Goal: Information Seeking & Learning: Find specific fact

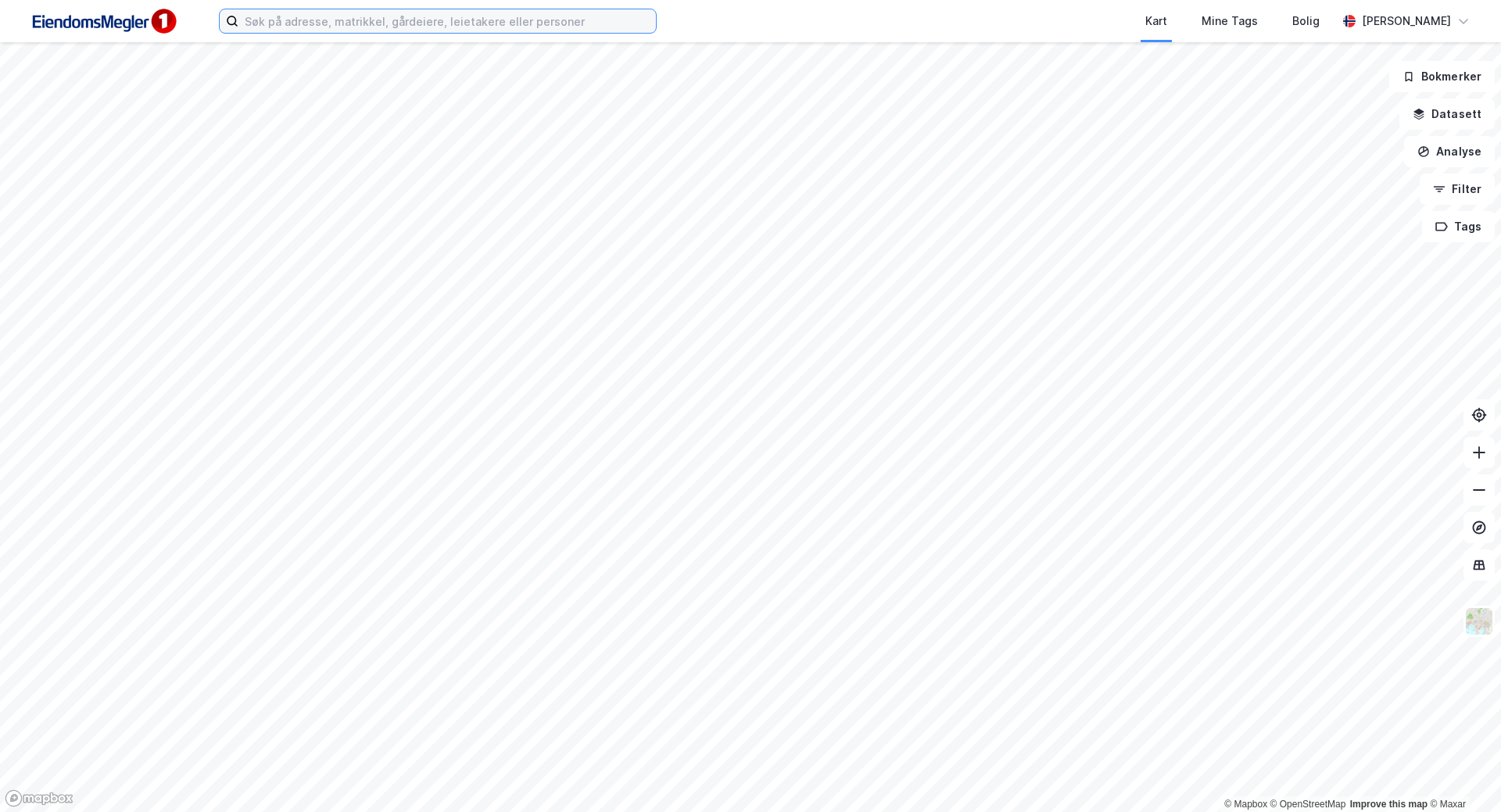
click at [593, 25] on input at bounding box center [447, 21] width 418 height 24
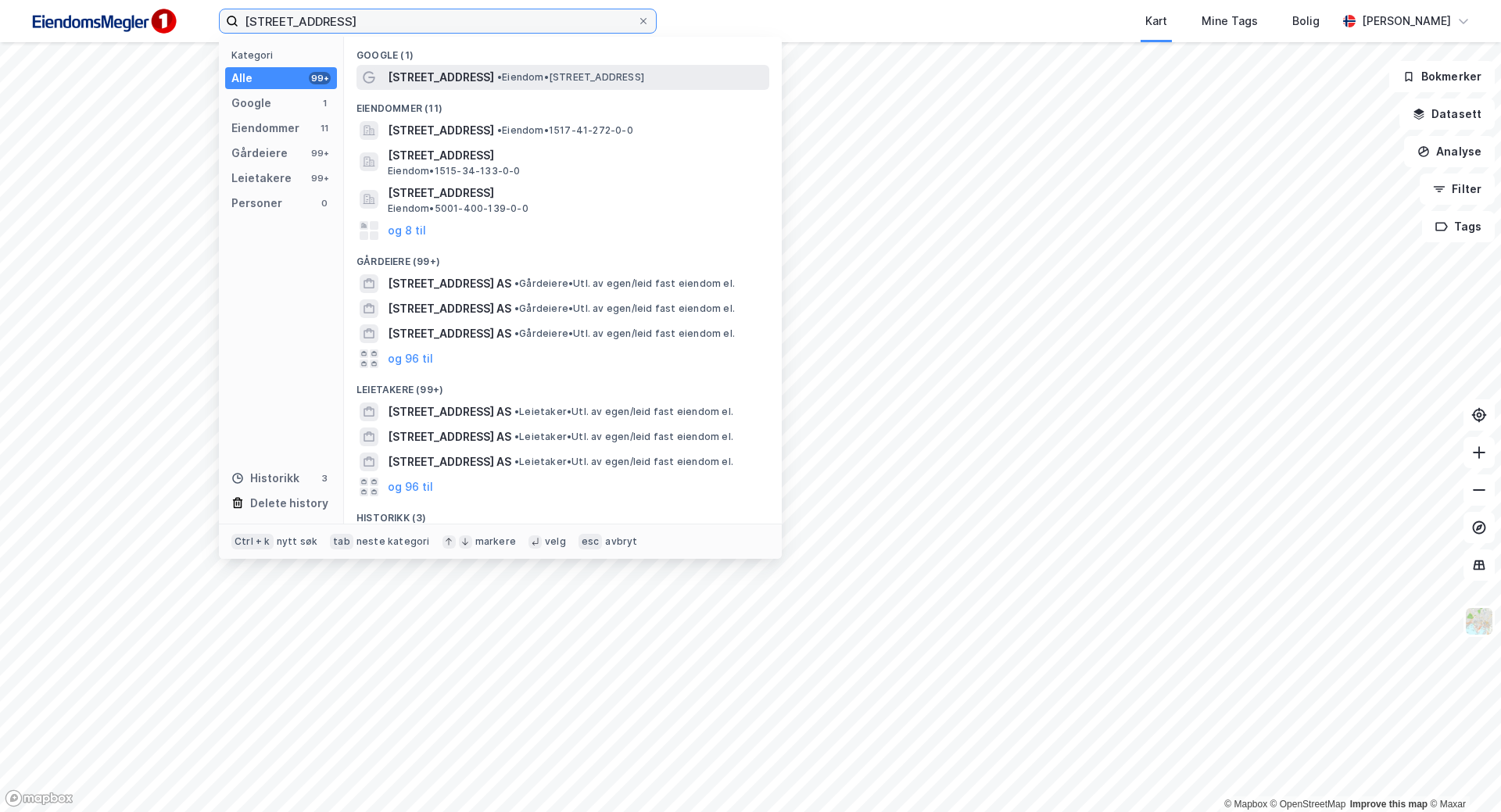
type input "[STREET_ADDRESS]"
click at [526, 74] on span "• Eiendom • [STREET_ADDRESS]" at bounding box center [570, 78] width 147 height 13
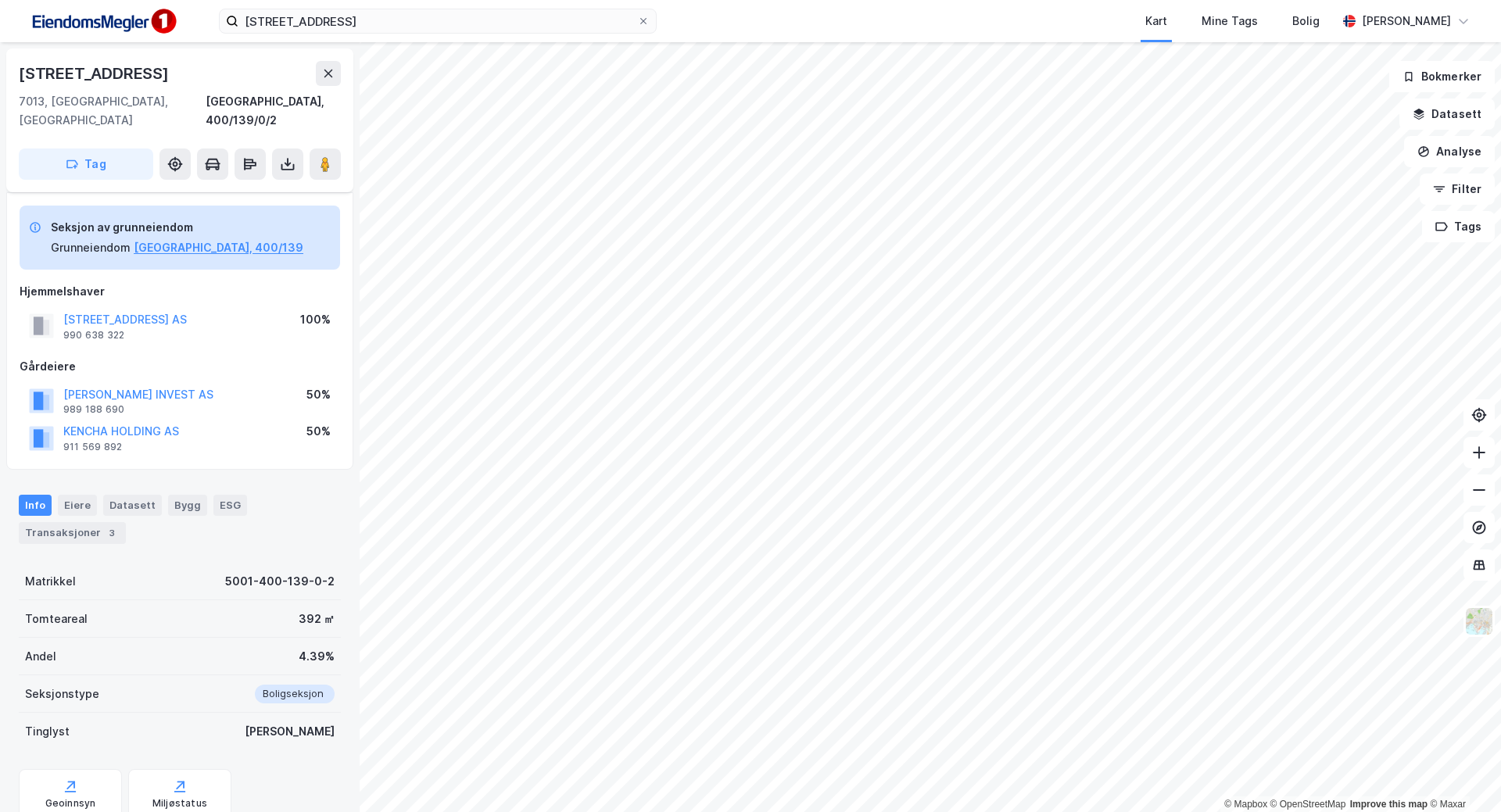
scroll to position [78, 0]
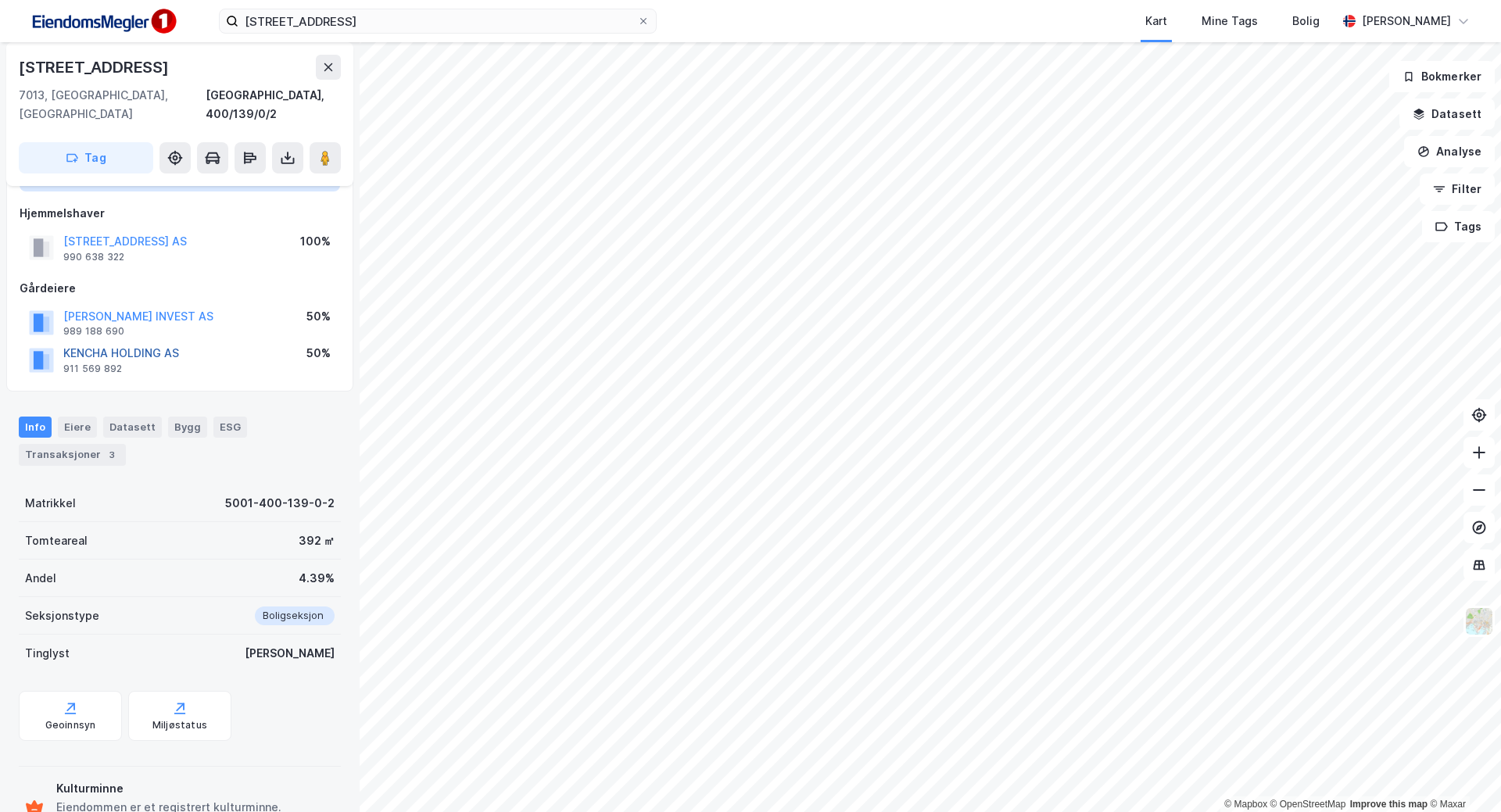
click at [70, 417] on div "Eiere" at bounding box center [77, 427] width 39 height 20
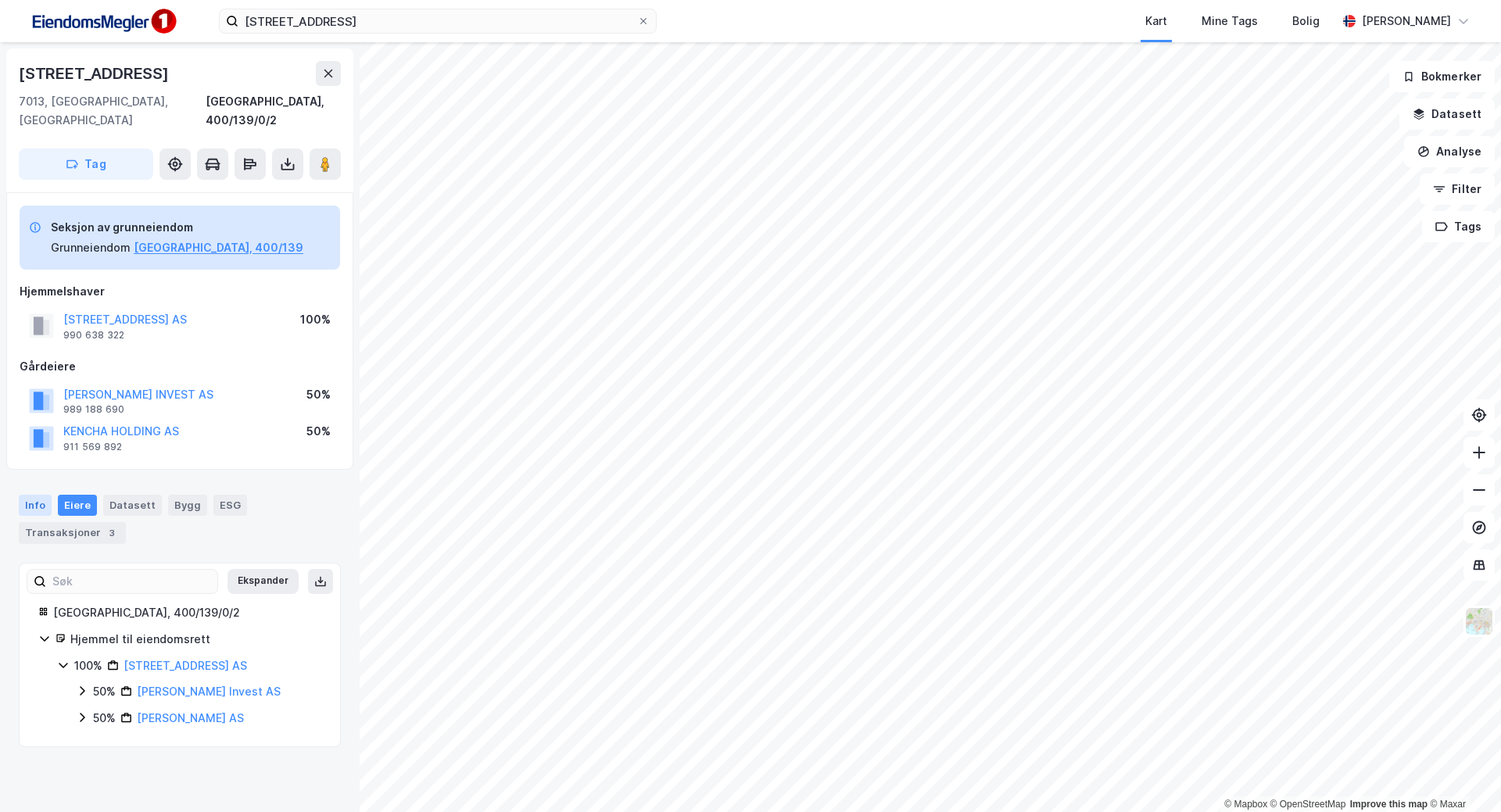
click at [30, 494] on div "Info" at bounding box center [36, 505] width 33 height 20
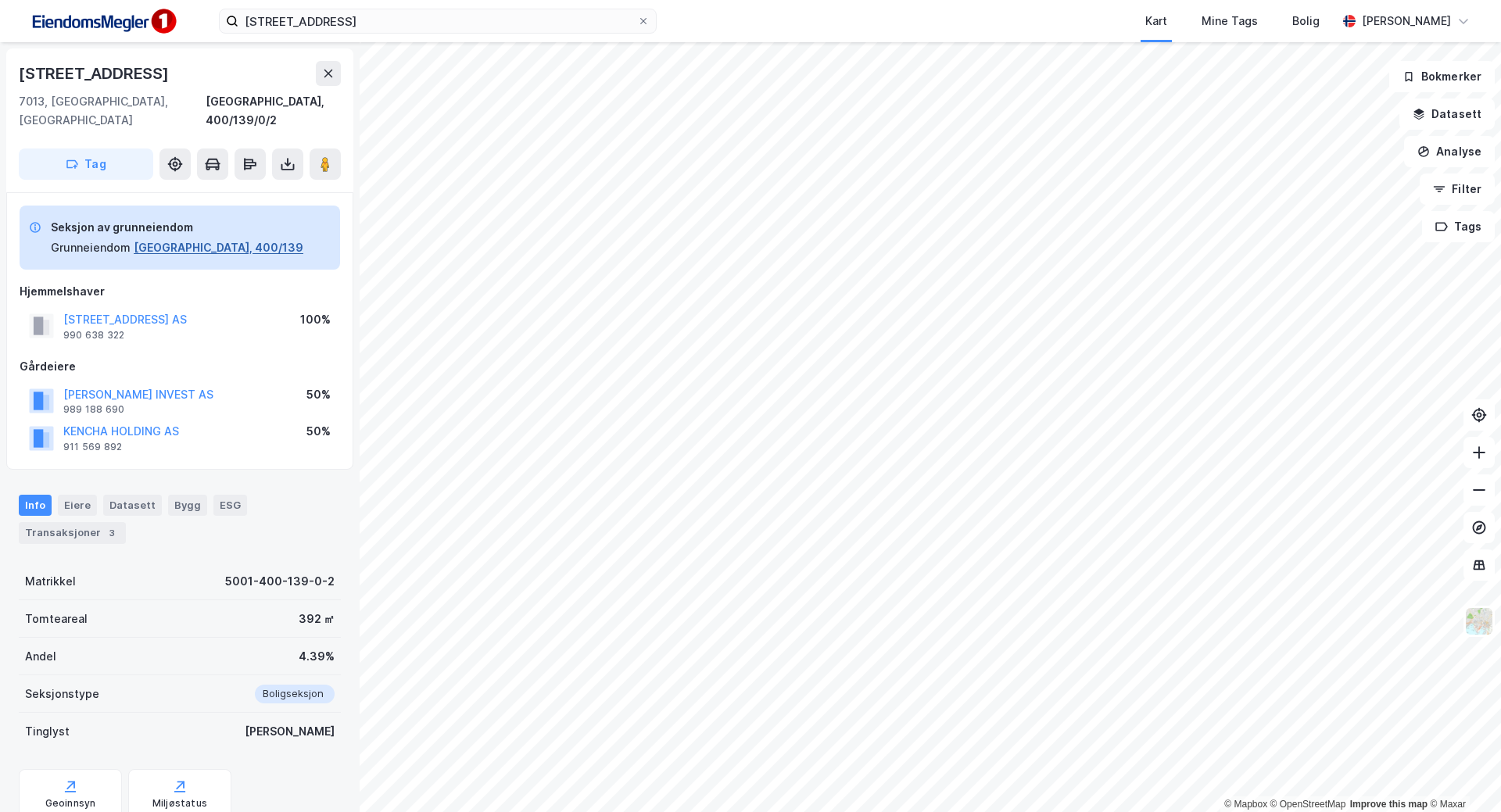
click at [211, 238] on button "[GEOGRAPHIC_DATA], 400/139" at bounding box center [219, 247] width 170 height 19
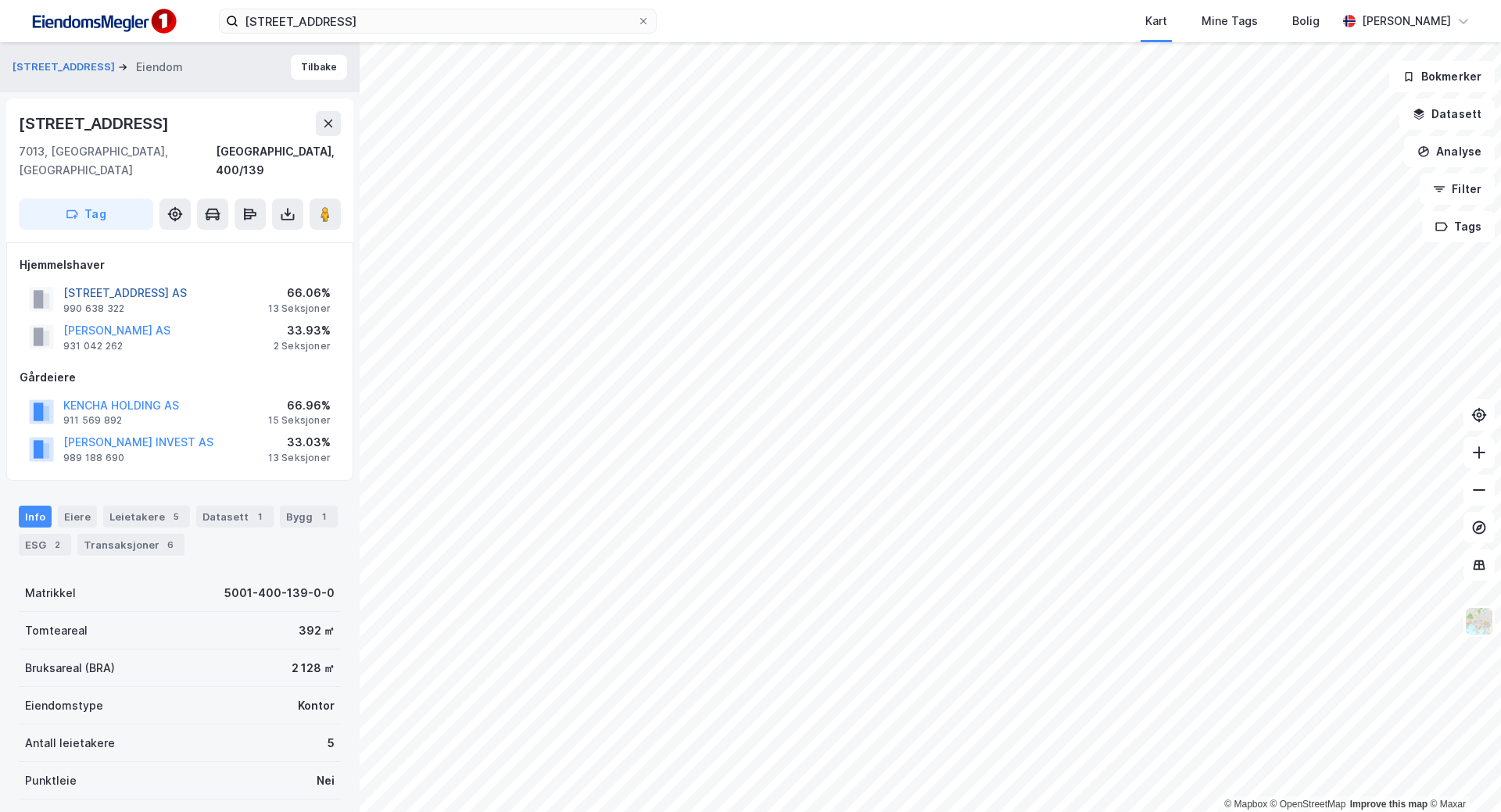
click at [0, 0] on button "[STREET_ADDRESS] AS" at bounding box center [0, 0] width 0 height 0
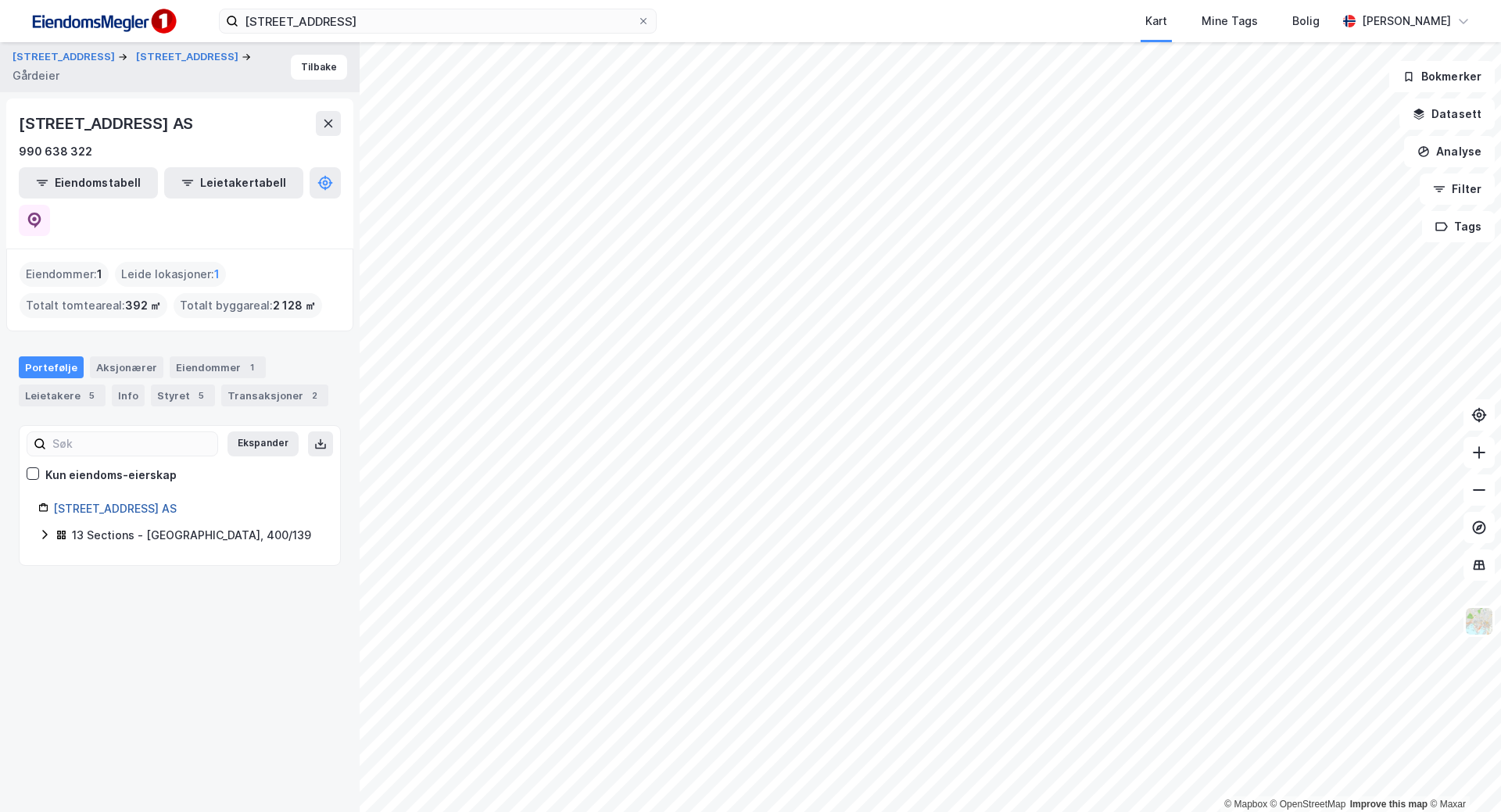
click at [94, 502] on link "[STREET_ADDRESS] AS" at bounding box center [114, 508] width 123 height 14
click at [140, 357] on div "Aksjonærer" at bounding box center [127, 368] width 74 height 22
